Goal: Information Seeking & Learning: Learn about a topic

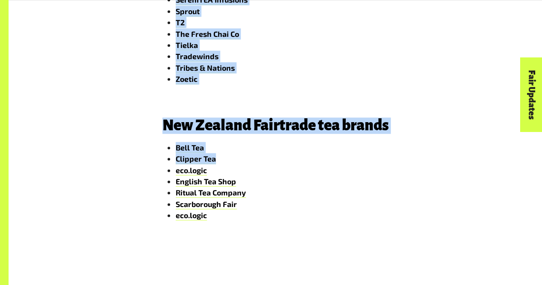
scroll to position [511, 0]
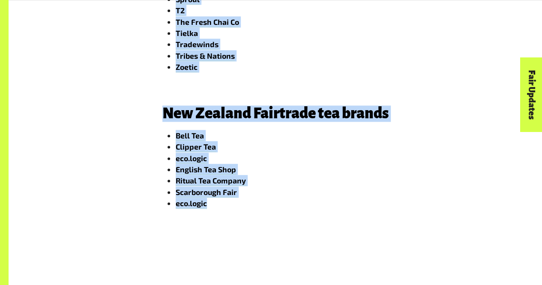
drag, startPoint x: 156, startPoint y: 116, endPoint x: 249, endPoint y: 211, distance: 132.7
click at [249, 211] on div "Australian Fairtrade tea brands Clipper Tea Eloments English Tea Shop eco.logic…" at bounding box center [275, 53] width 244 height 326
copy span "Australian Fairtrade tea brands Clipper Tea Eloments English Tea Shop eco.logic…"
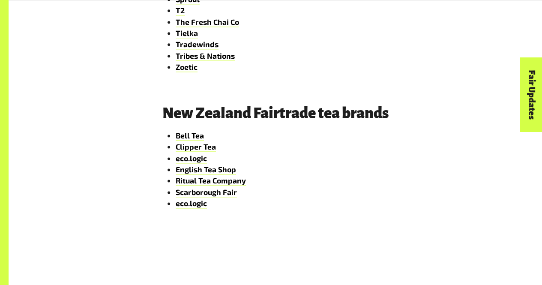
click at [440, 261] on main "Fairtrade tea brands Home Get Involved Find Fairtrade Fairtrade tea brands Find…" at bounding box center [276, 115] width 534 height 1253
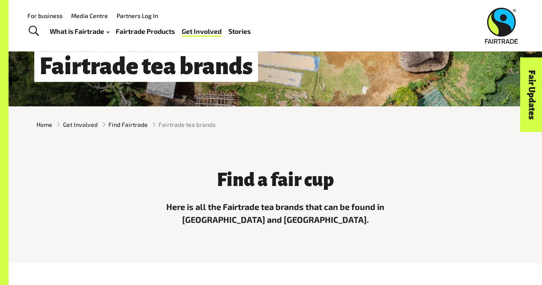
scroll to position [63, 0]
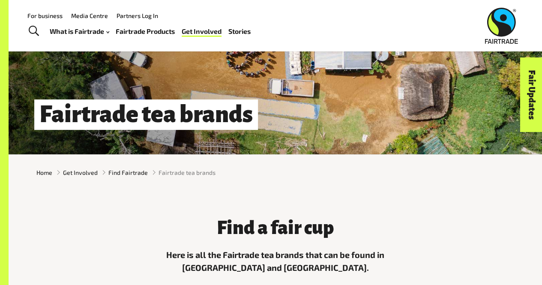
click at [141, 32] on link "Fairtrade Products" at bounding box center [145, 31] width 59 height 12
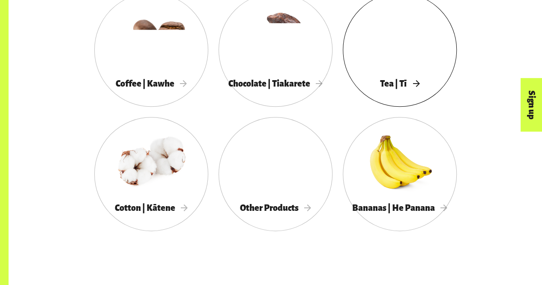
scroll to position [500, 0]
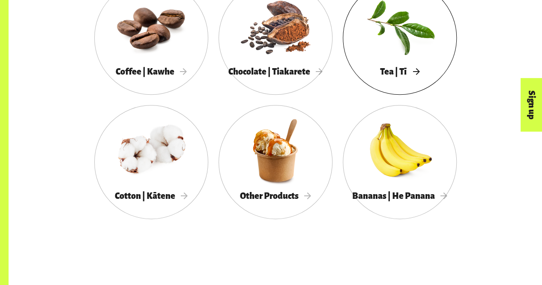
click at [387, 38] on div at bounding box center [400, 26] width 114 height 74
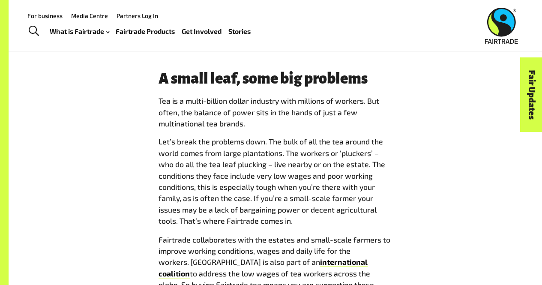
scroll to position [429, 0]
